Goal: Check status: Check status

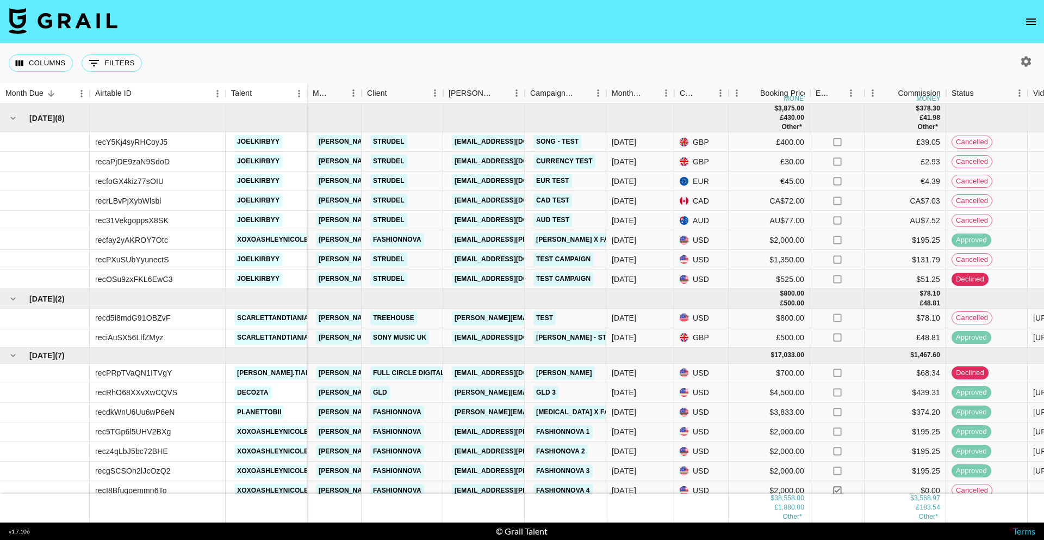
click at [1031, 22] on icon "open drawer" at bounding box center [1031, 21] width 13 height 13
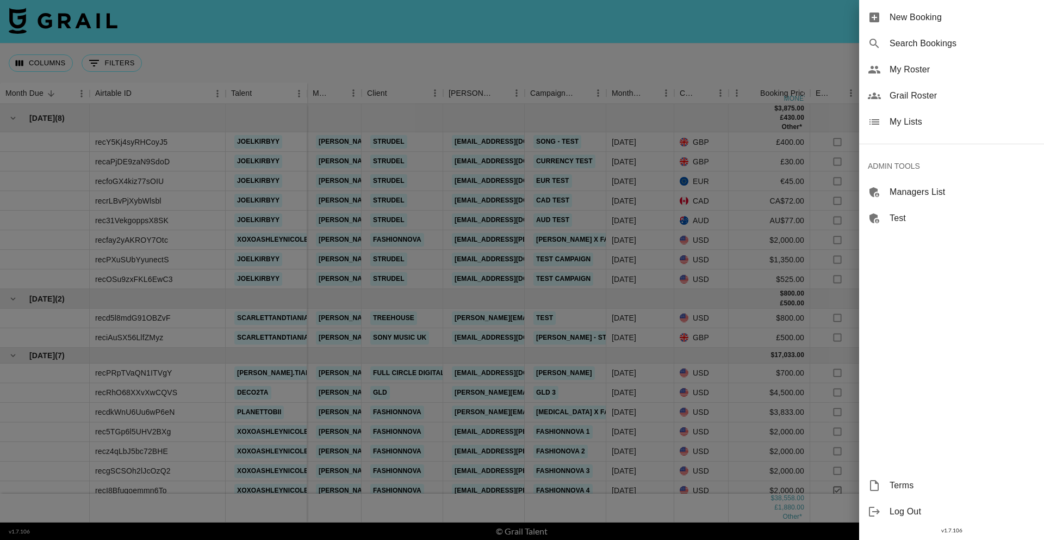
click at [920, 47] on span "Search Bookings" at bounding box center [963, 43] width 146 height 13
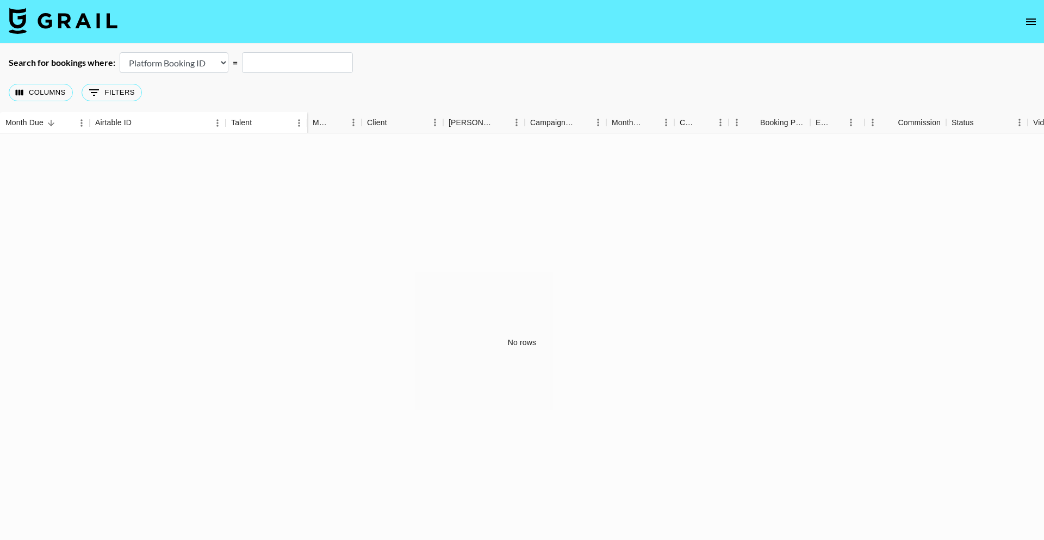
click at [202, 63] on select "Airtable Booking ID Platform Booking ID Platform Campaign ID" at bounding box center [174, 62] width 109 height 21
select select "airtableId"
click at [120, 52] on select "Airtable Booking ID Platform Booking ID Platform Campaign ID" at bounding box center [174, 62] width 109 height 21
click at [305, 62] on input "text" at bounding box center [297, 62] width 111 height 21
paste input "recF2WYLQwZeF9BsI"
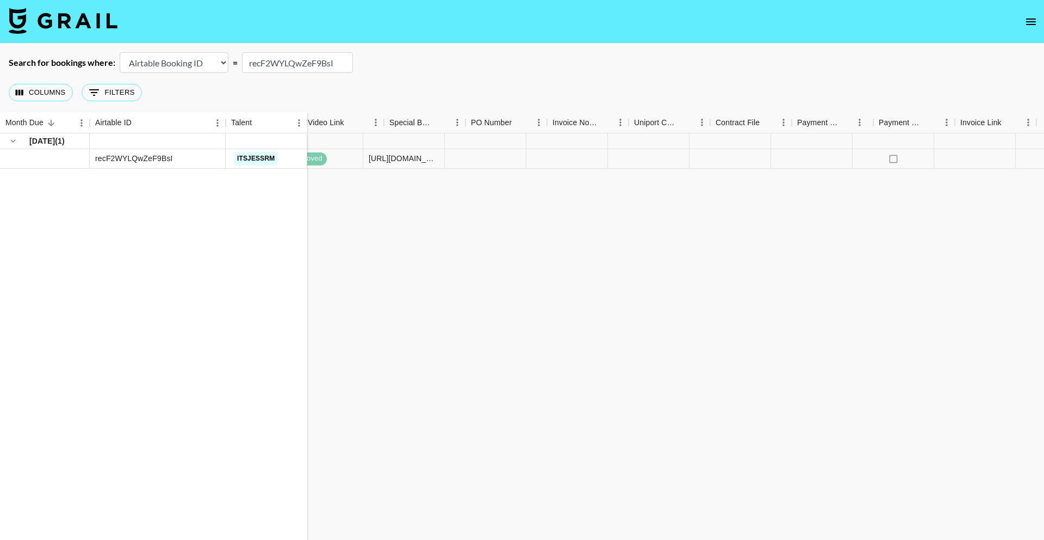
scroll to position [0, 762]
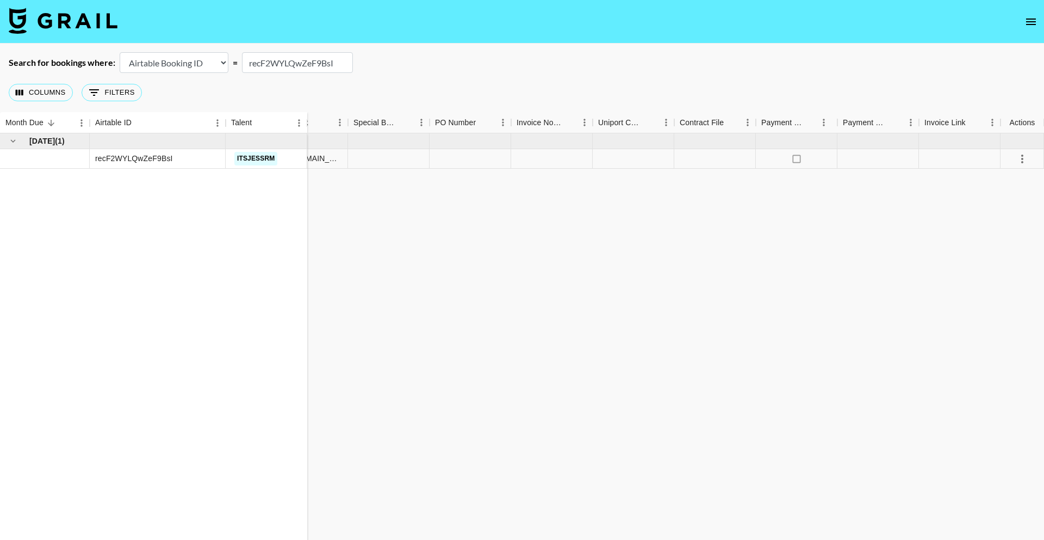
type input "recF2WYLQwZeF9BsI"
click at [1024, 159] on icon "select merge strategy" at bounding box center [1022, 158] width 13 height 13
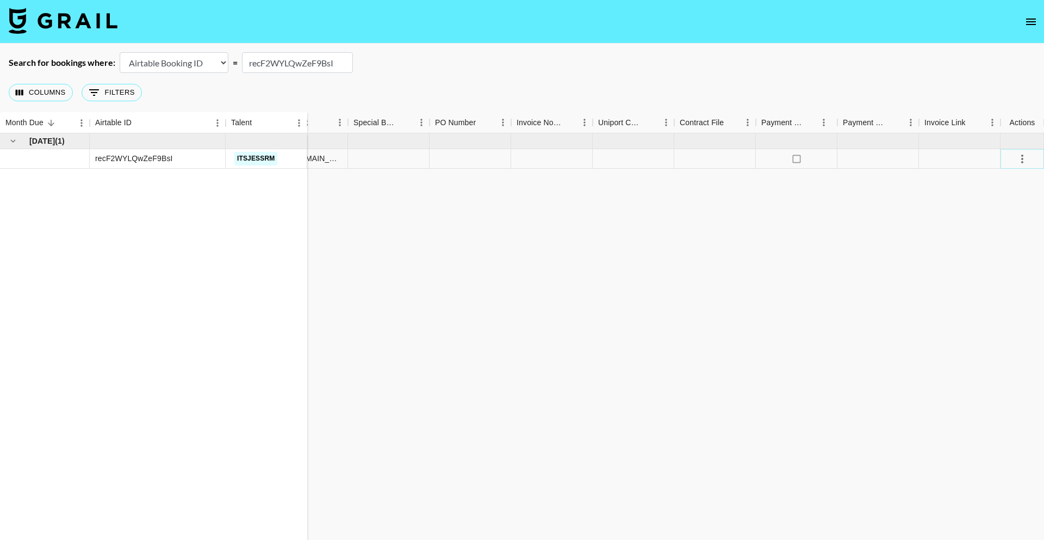
click at [1024, 159] on icon "select merge strategy" at bounding box center [1022, 158] width 13 height 13
click at [596, 231] on div "[DATE] ( 1 ) recF2WYLQwZeF9BsI itsjessrm 0.00 [EMAIL_ADDRESS][DOMAIN_NAME] Sony…" at bounding box center [141, 342] width 1806 height 418
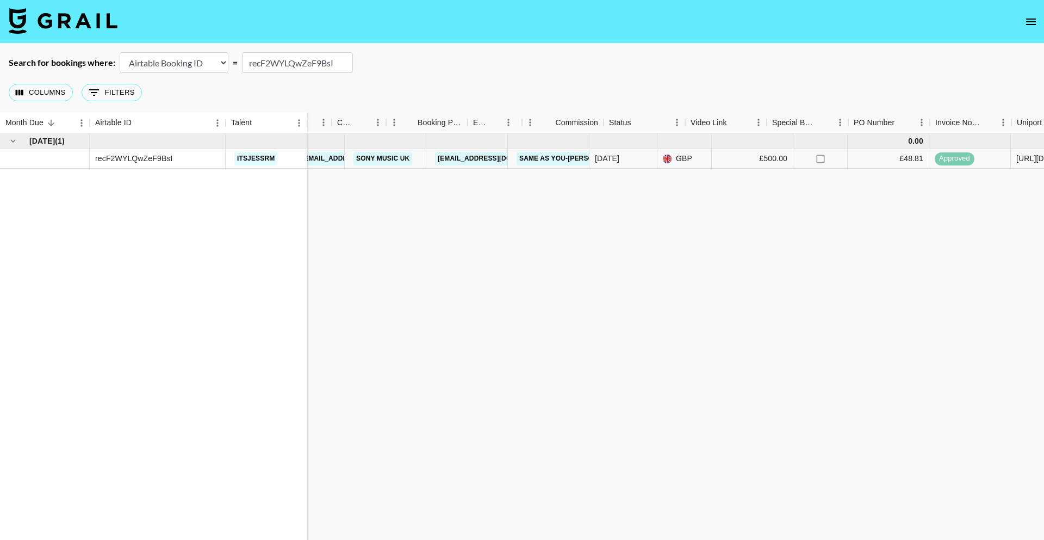
scroll to position [0, 0]
